Goal: Transaction & Acquisition: Download file/media

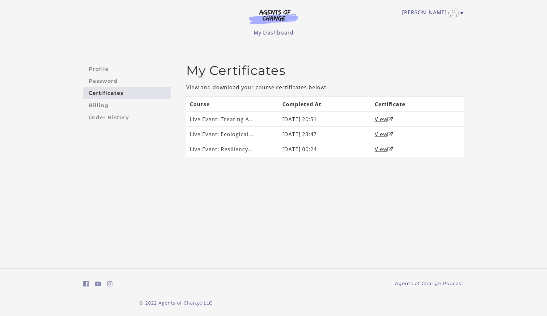
click at [113, 94] on link "Certificates" at bounding box center [126, 93] width 87 height 12
click at [384, 119] on link "View" at bounding box center [384, 119] width 18 height 7
click at [273, 33] on link "My Dashboard" at bounding box center [274, 32] width 40 height 7
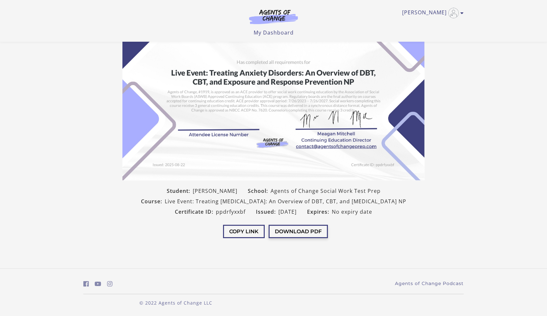
scroll to position [71, 0]
click at [291, 235] on button "Download PDF" at bounding box center [298, 231] width 59 height 13
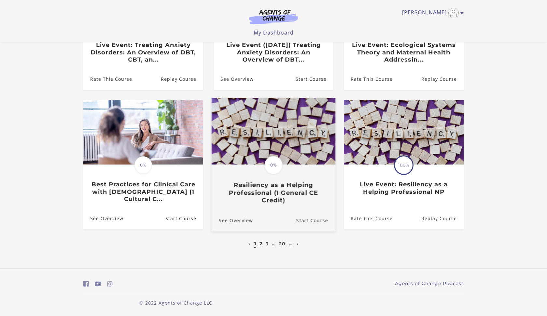
scroll to position [140, 0]
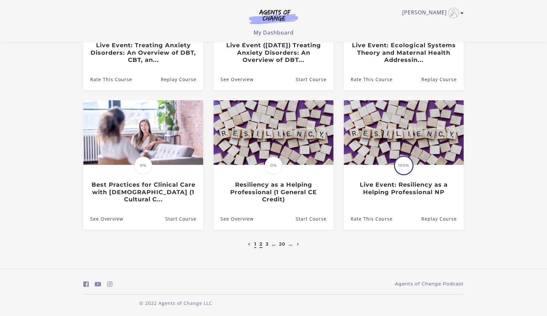
click at [261, 244] on link "2" at bounding box center [261, 244] width 3 height 6
